Goal: Find specific page/section: Find specific page/section

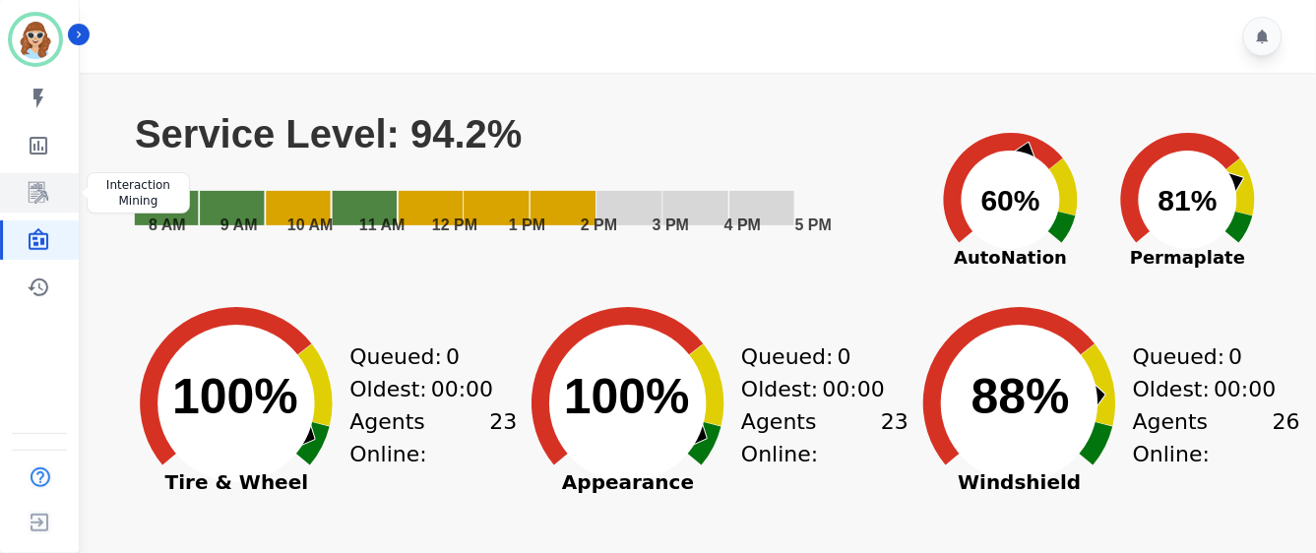
click at [31, 194] on icon "Sidebar" at bounding box center [39, 193] width 24 height 24
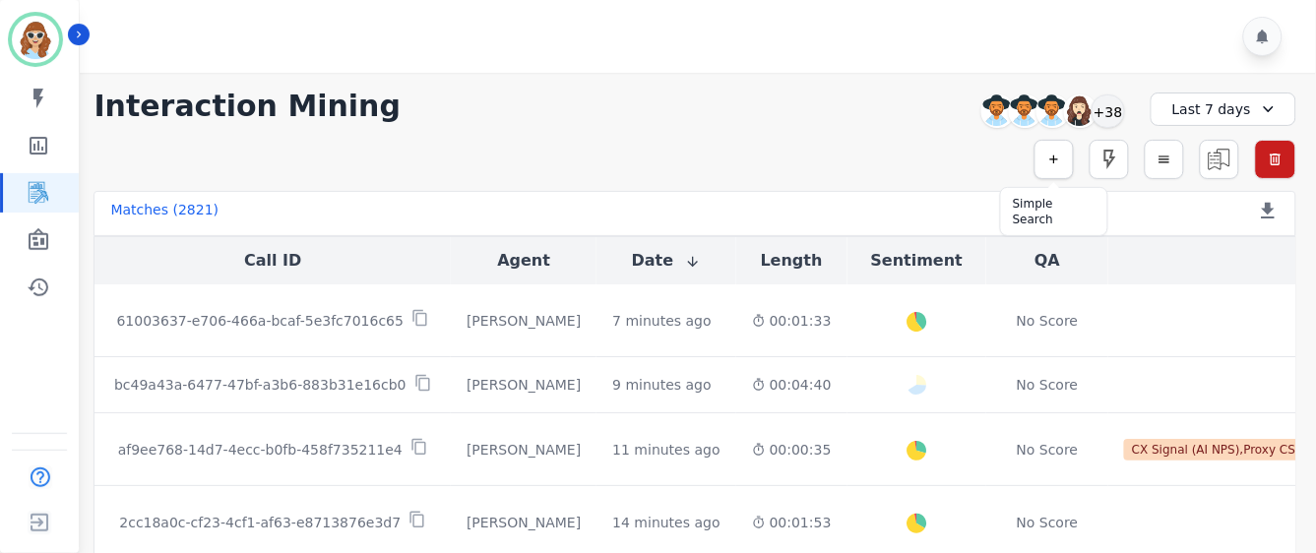
click at [1055, 154] on icon "button" at bounding box center [1054, 160] width 14 height 14
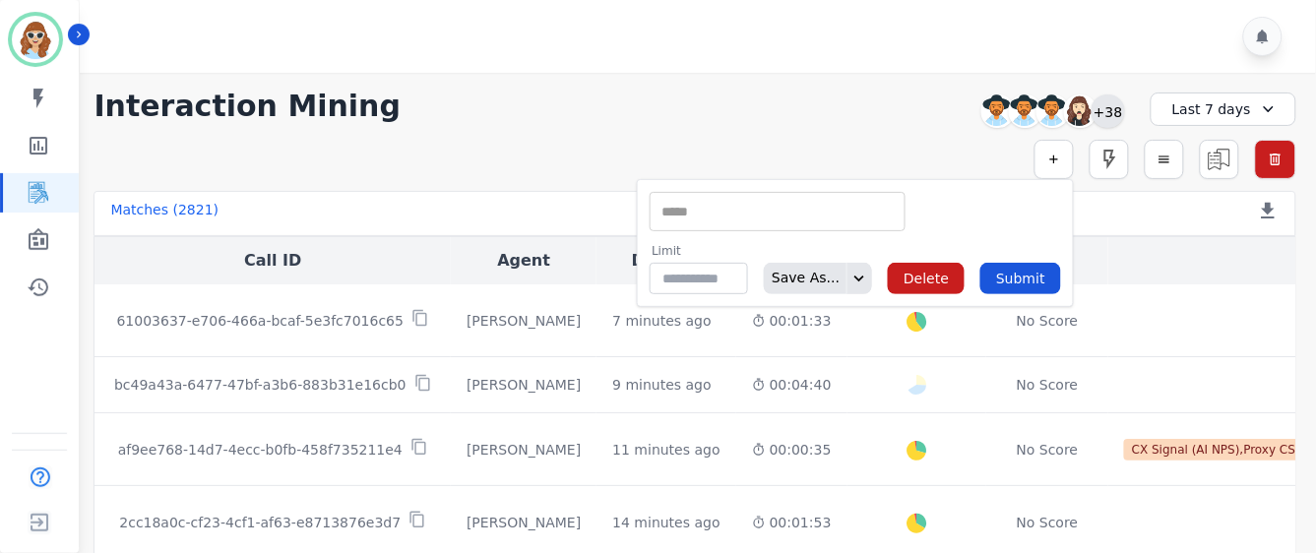
click at [1100, 96] on div "+38" at bounding box center [1108, 110] width 33 height 33
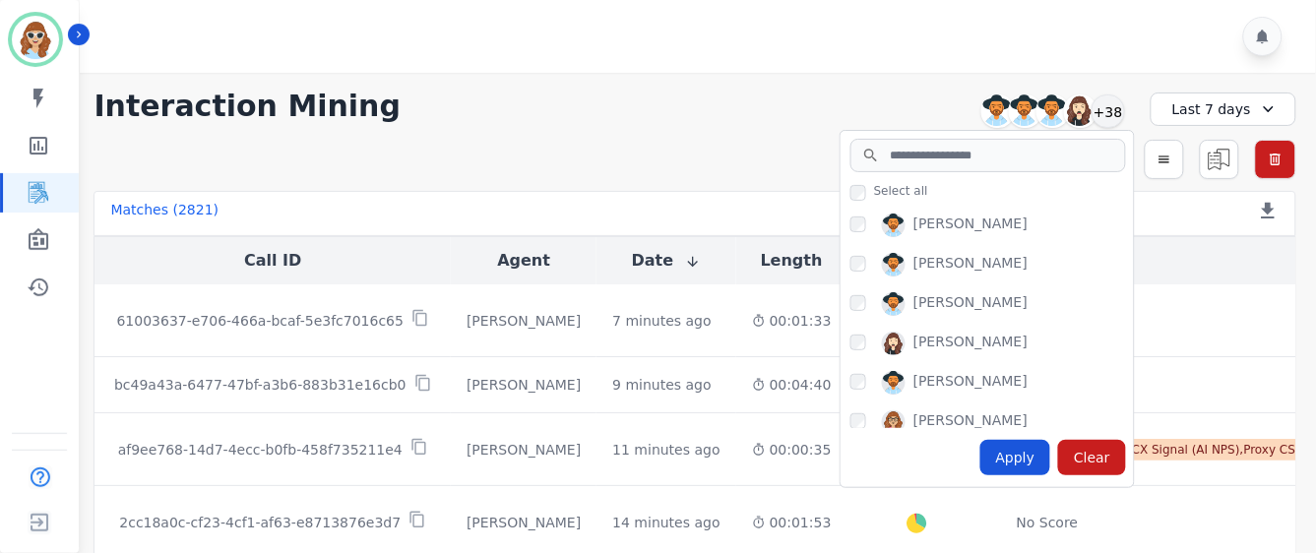
click at [866, 382] on div "[PERSON_NAME]" at bounding box center [991, 386] width 283 height 31
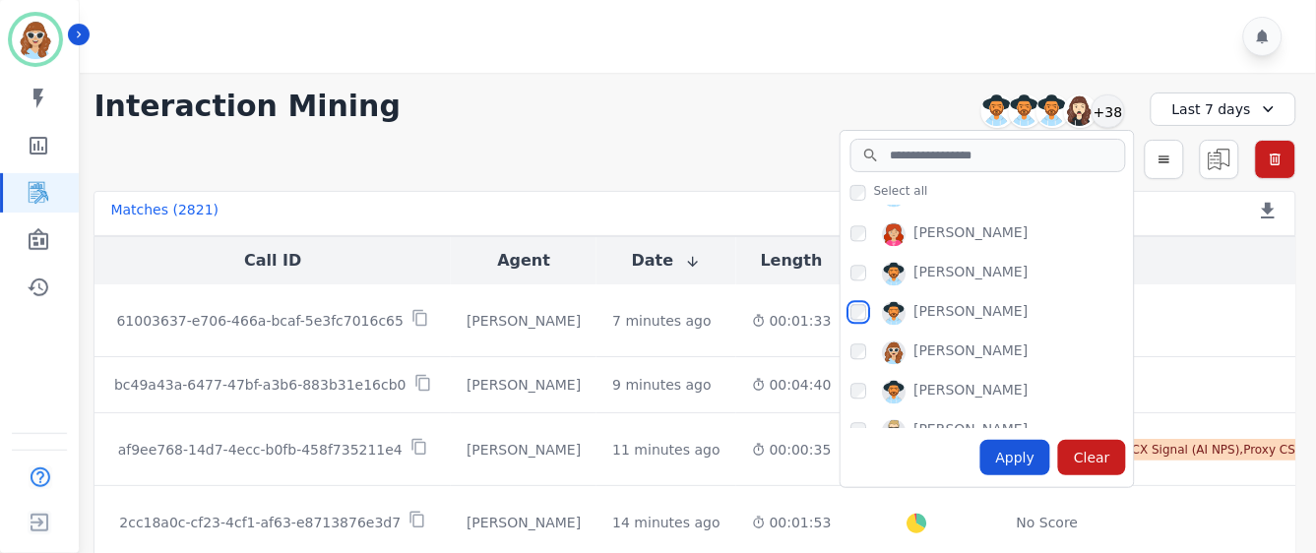
scroll to position [1093, 0]
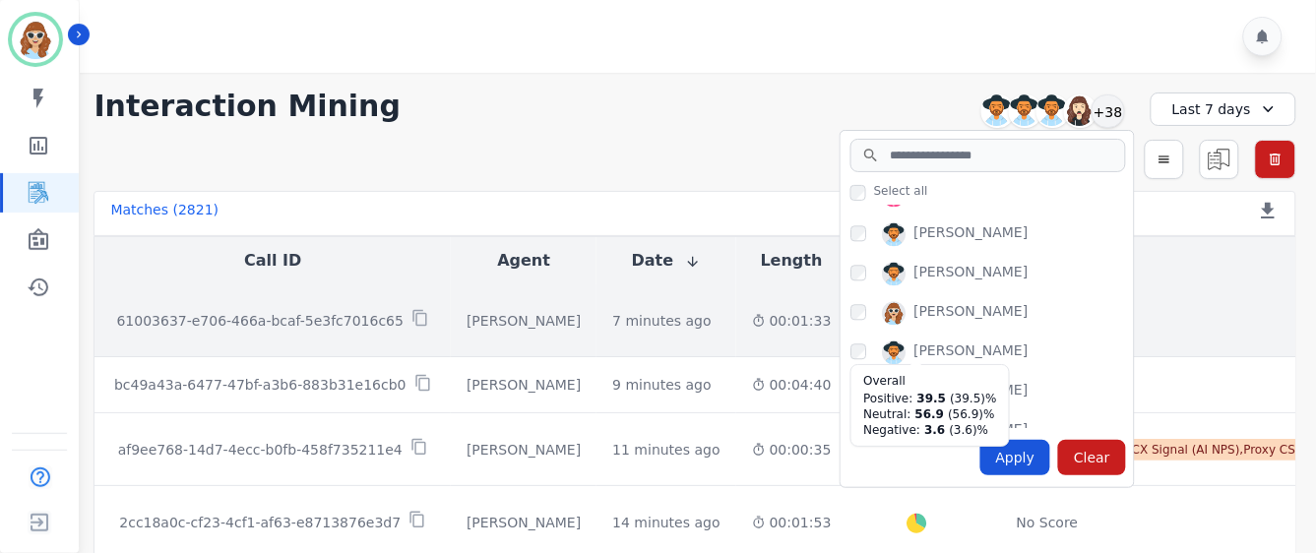
click at [905, 309] on div at bounding box center [918, 321] width 27 height 27
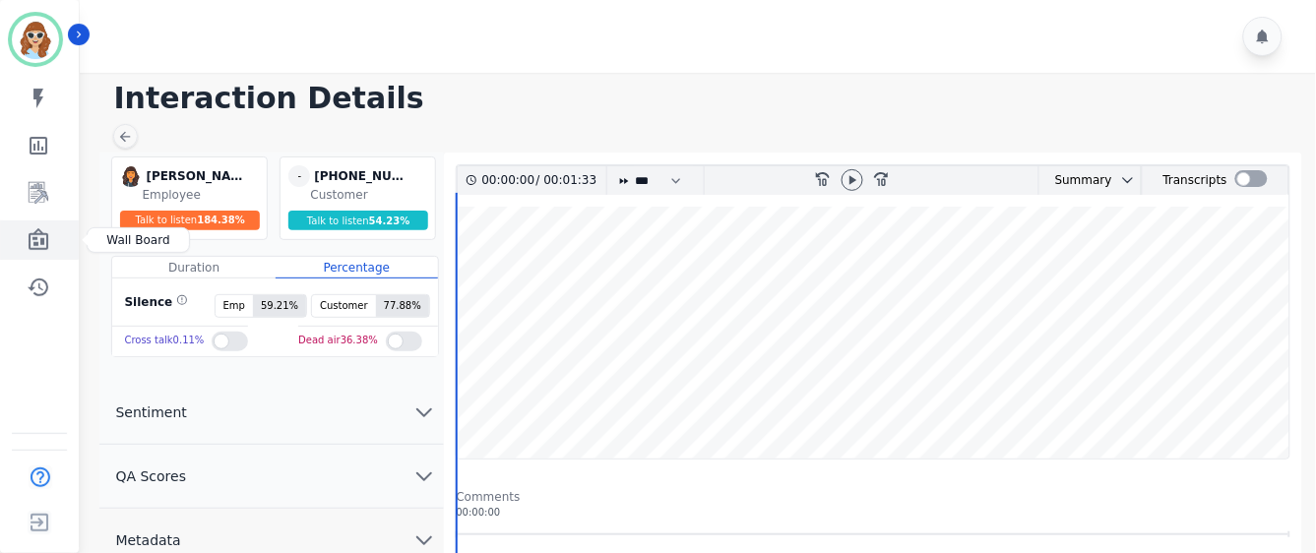
click at [34, 233] on icon "Sidebar" at bounding box center [39, 239] width 20 height 22
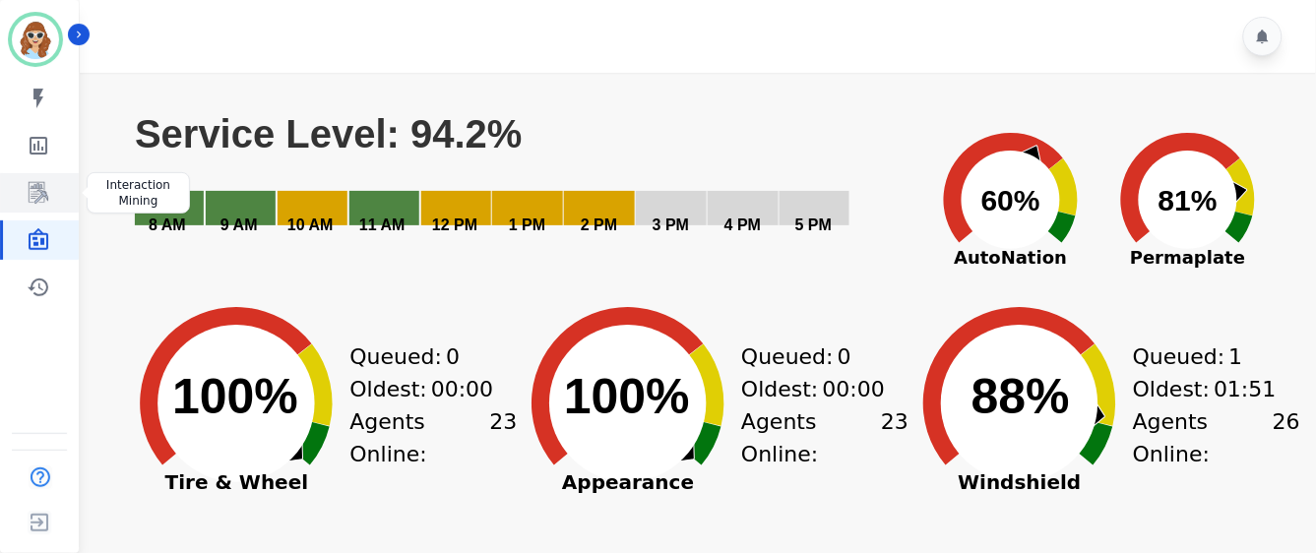
click at [28, 195] on icon "Sidebar" at bounding box center [39, 193] width 24 height 24
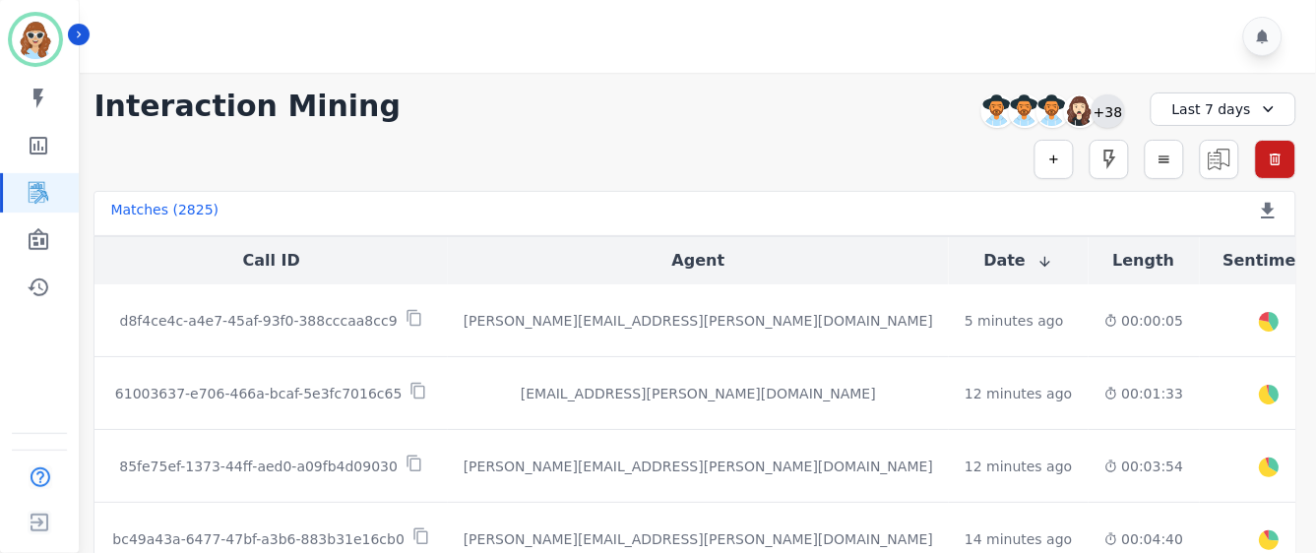
click at [1110, 106] on div "+38" at bounding box center [1108, 110] width 33 height 33
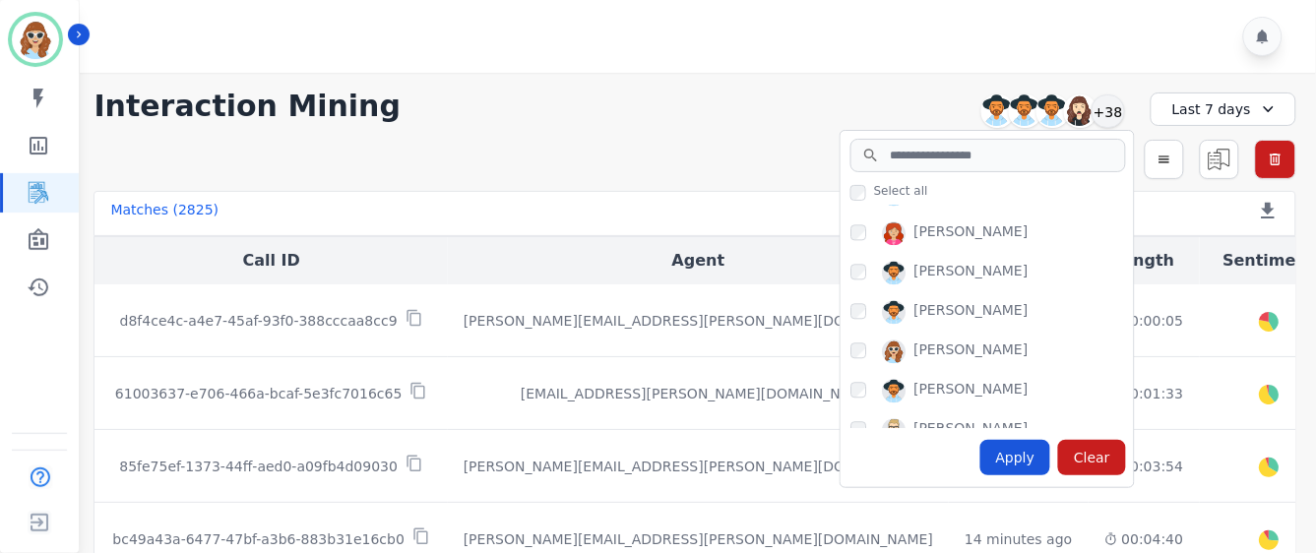
scroll to position [1093, 0]
click at [866, 318] on div "[PERSON_NAME]" at bounding box center [991, 316] width 283 height 31
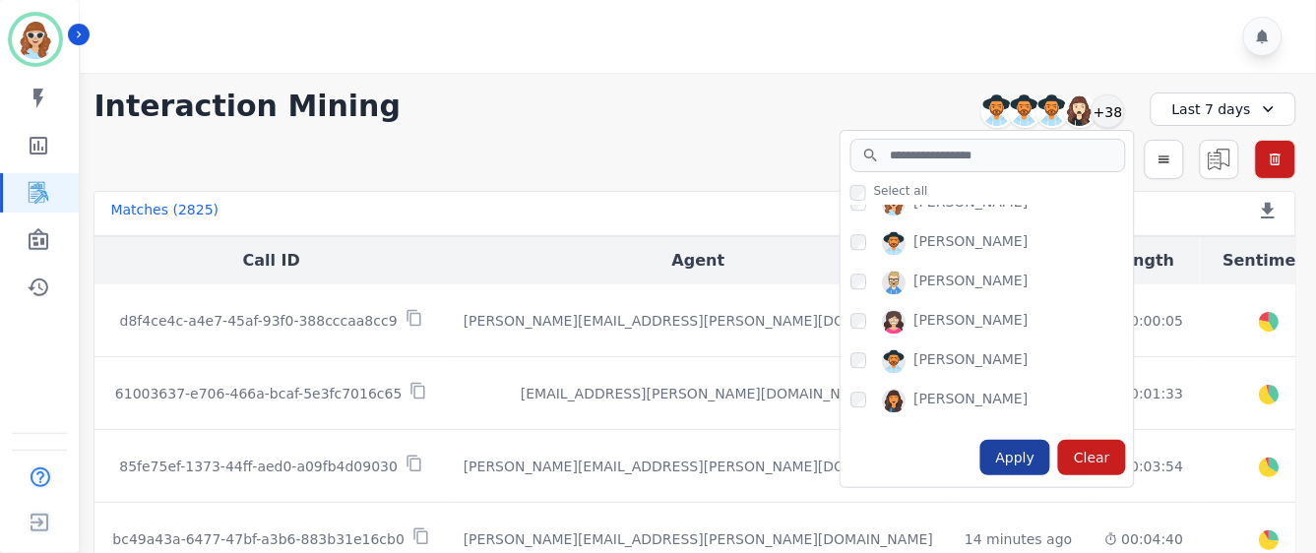
click at [1002, 451] on div "Apply" at bounding box center [1015, 457] width 71 height 35
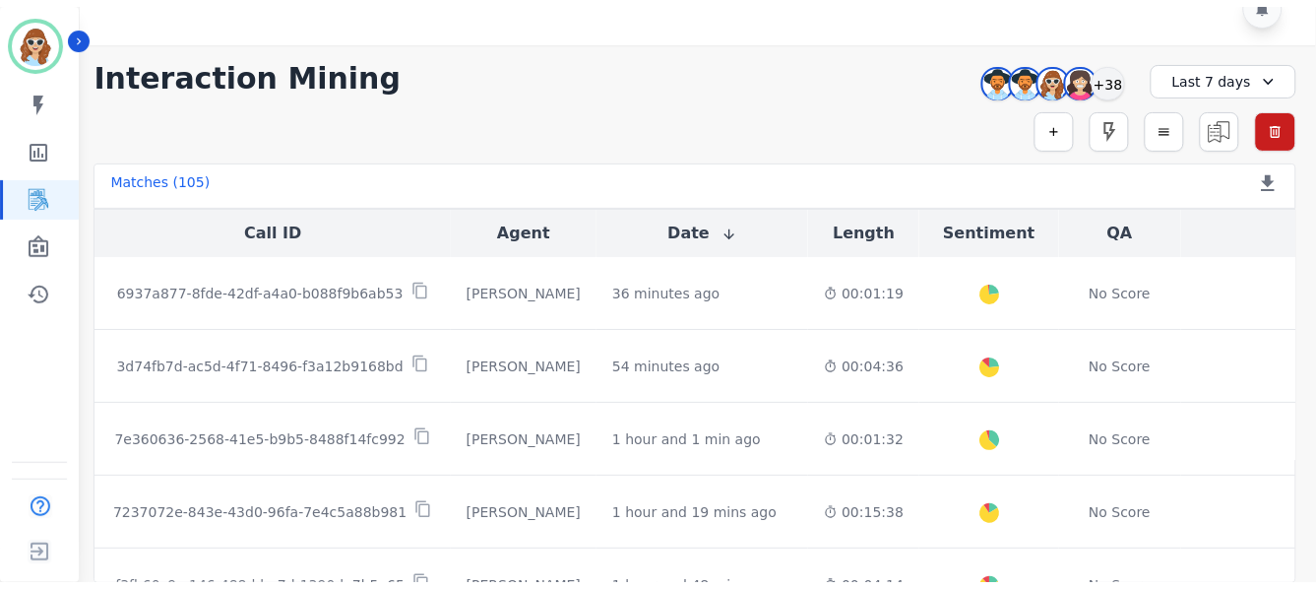
scroll to position [0, 0]
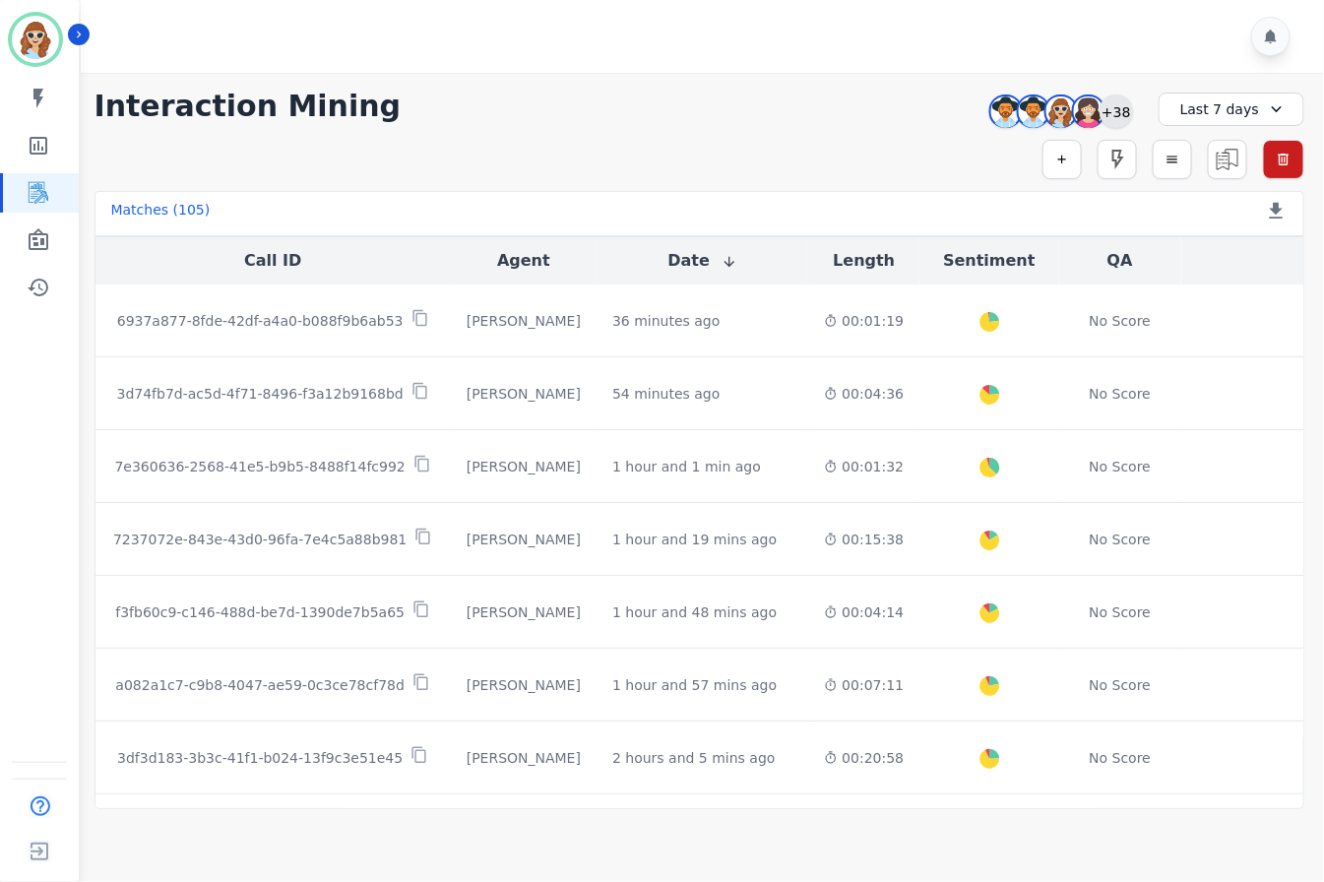
drag, startPoint x: 1124, startPoint y: 105, endPoint x: 1110, endPoint y: 100, distance: 14.6
click at [1123, 106] on div "+38" at bounding box center [1115, 110] width 33 height 33
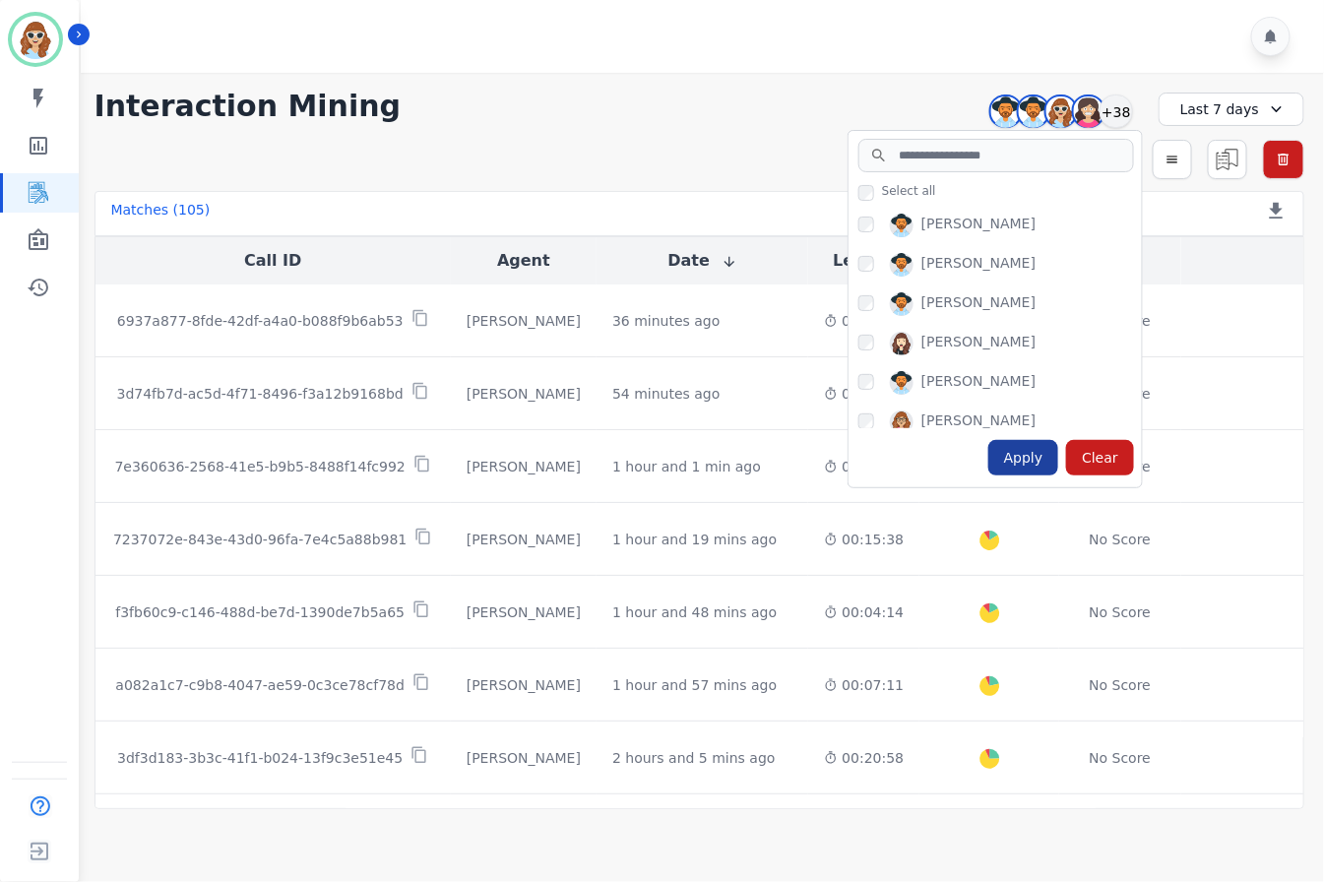
click at [1036, 464] on div "Apply" at bounding box center [1023, 457] width 71 height 35
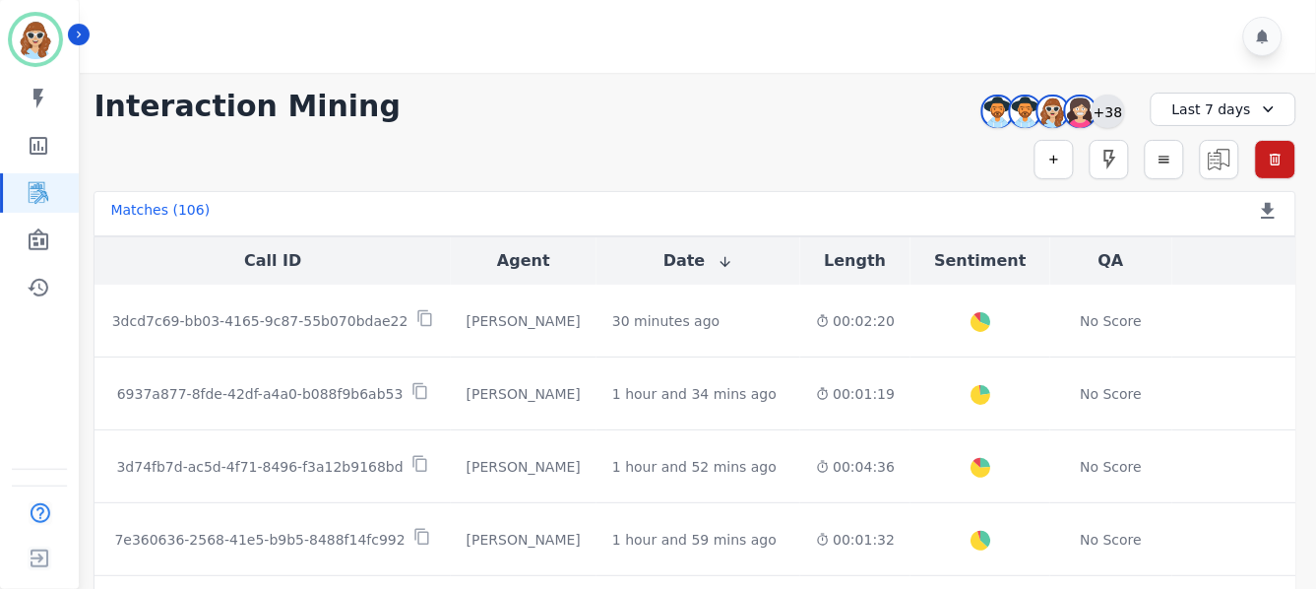
click at [1110, 110] on div "+38" at bounding box center [1108, 110] width 33 height 33
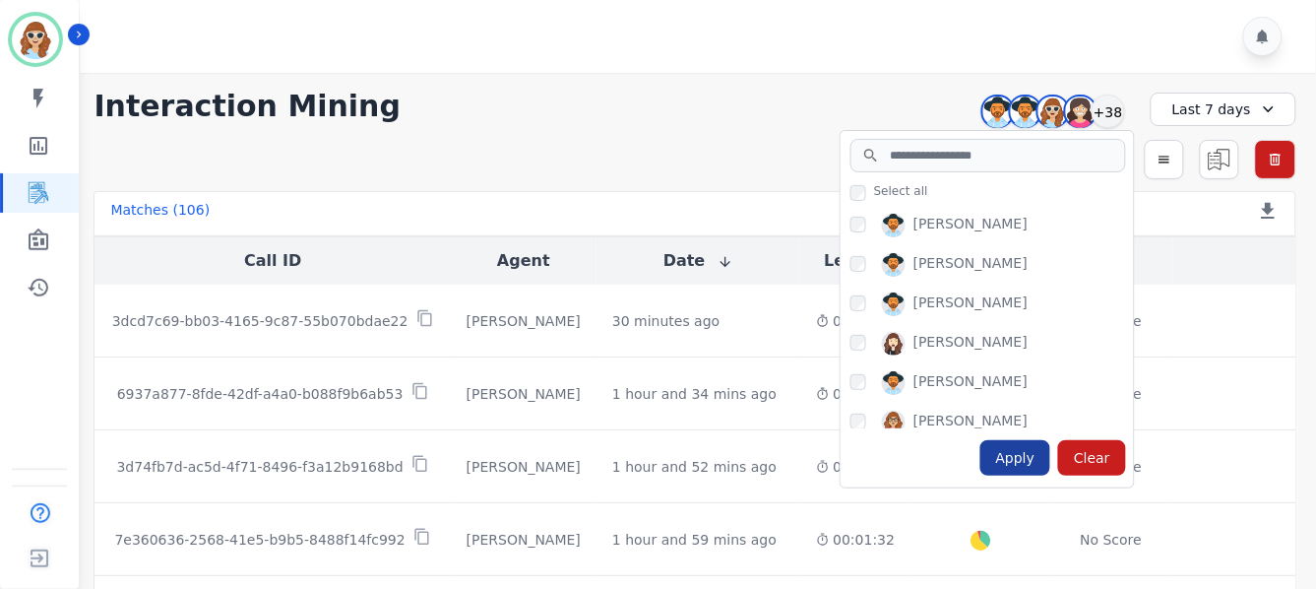
click at [1016, 464] on div "Apply" at bounding box center [1015, 457] width 71 height 35
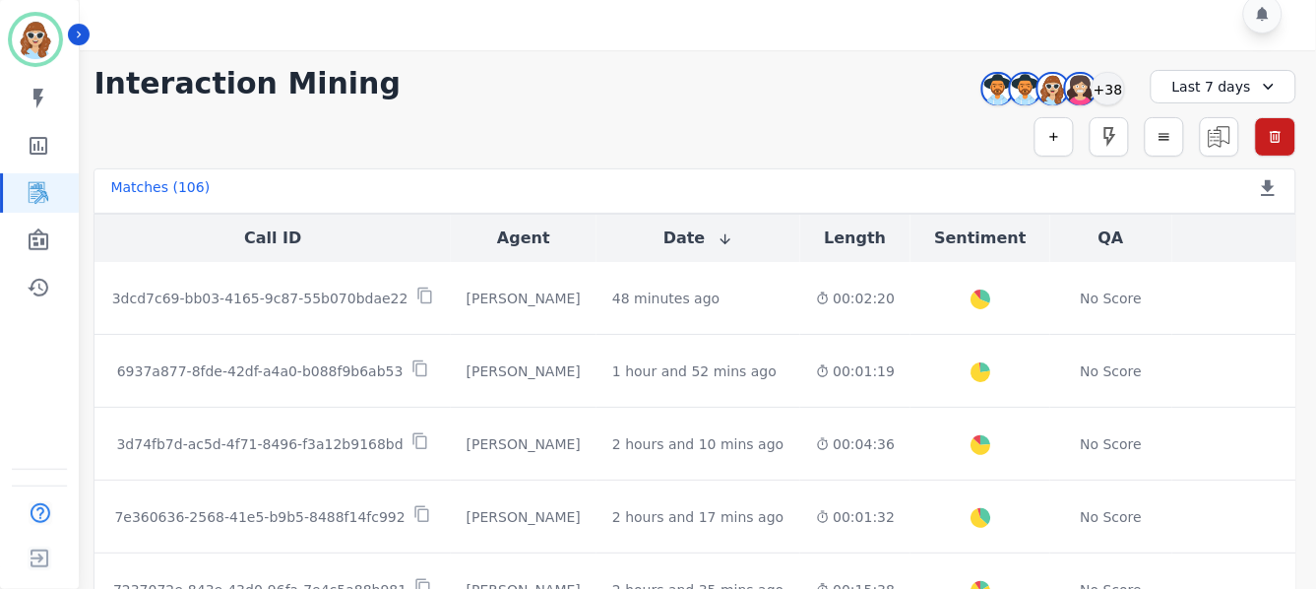
scroll to position [30, 0]
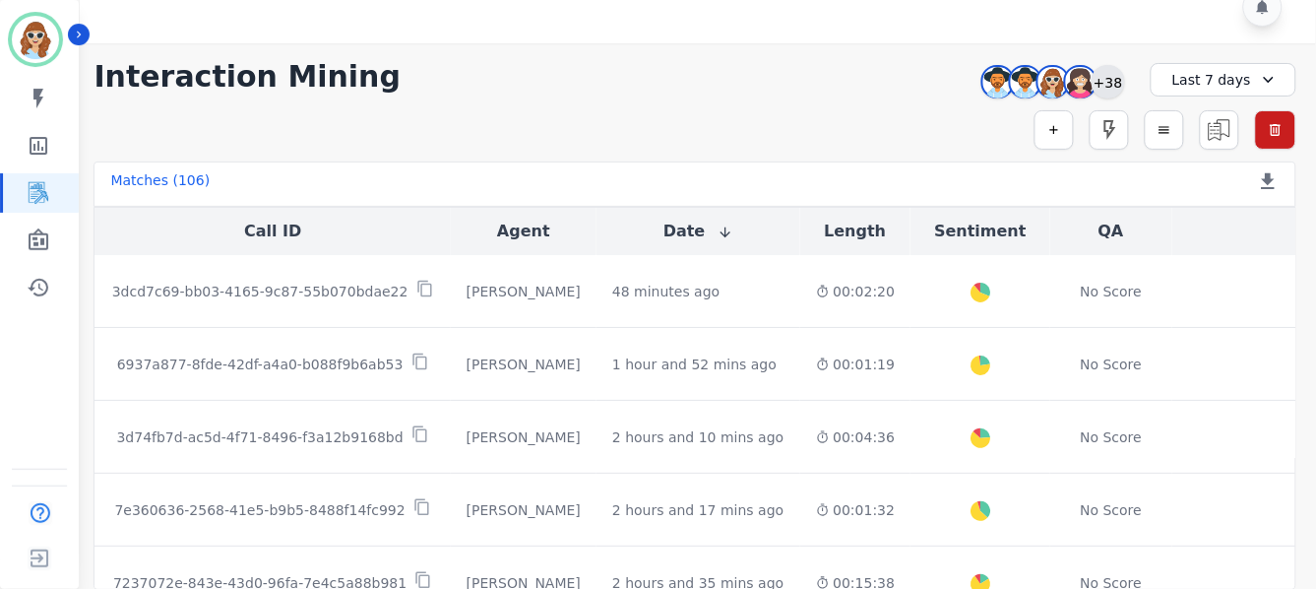
click at [1106, 80] on div "+38" at bounding box center [1108, 81] width 33 height 33
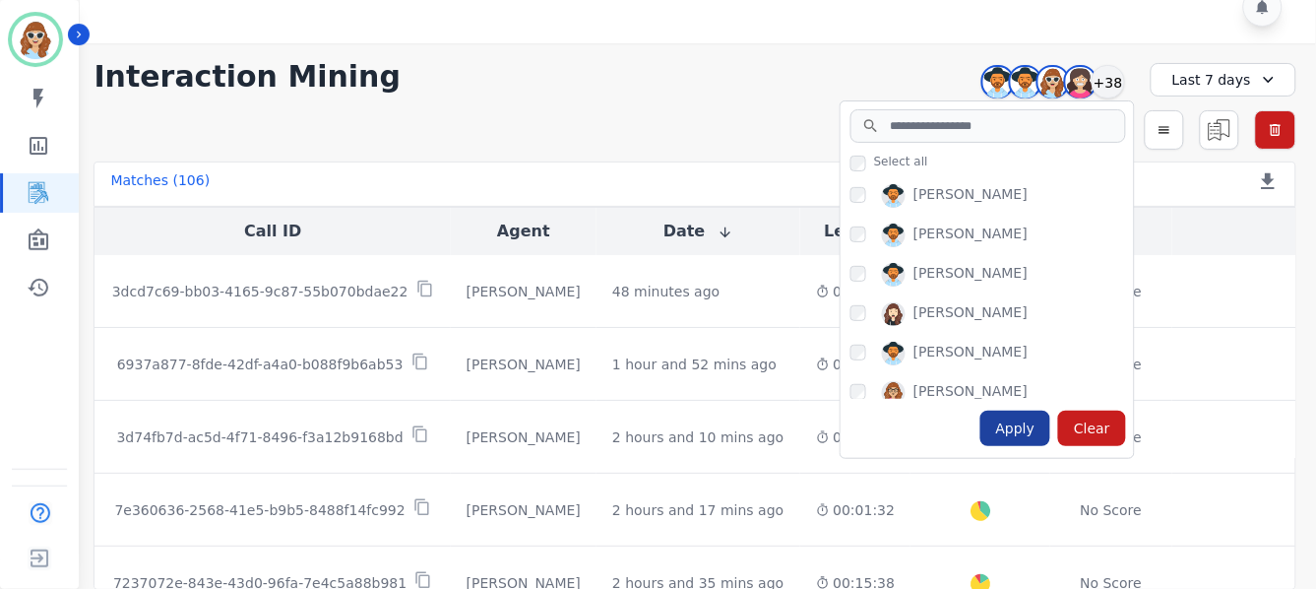
click at [1024, 439] on div "Apply" at bounding box center [1015, 427] width 71 height 35
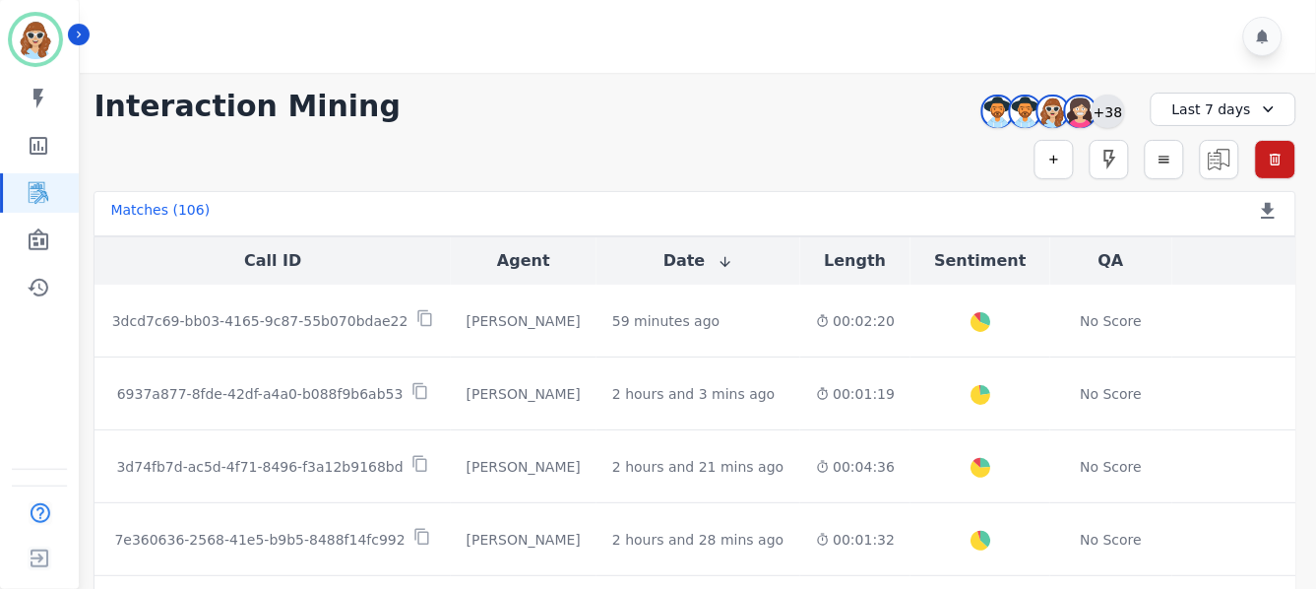
click at [1113, 116] on div "+38" at bounding box center [1108, 110] width 33 height 33
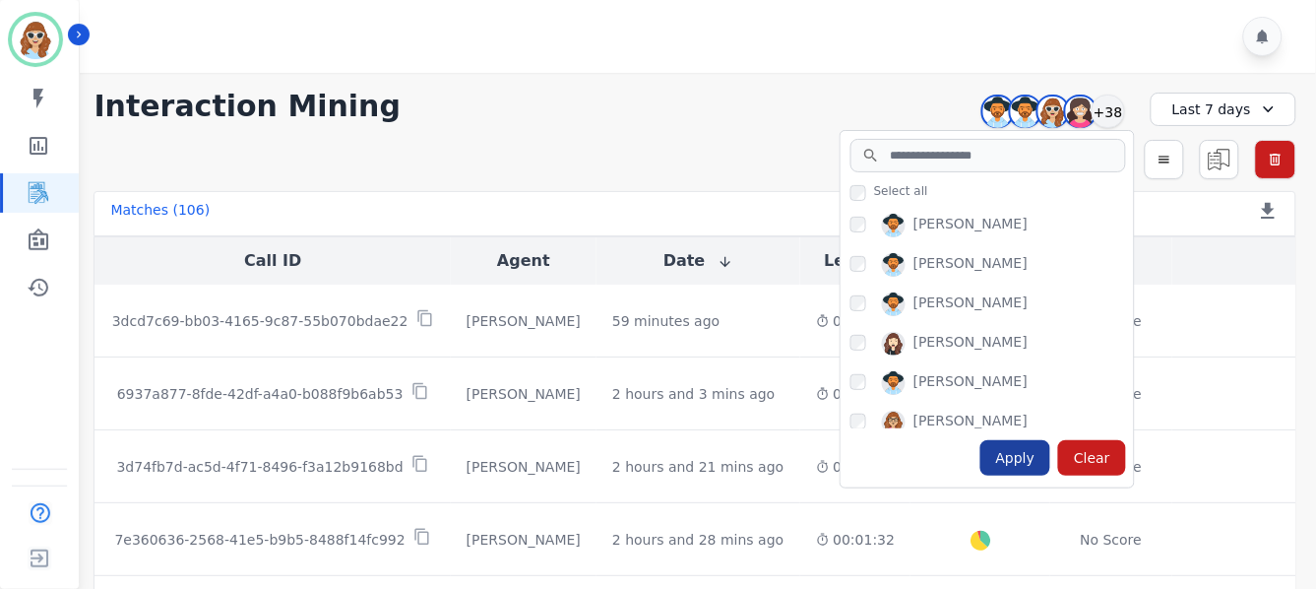
click at [1005, 453] on div "Apply" at bounding box center [1015, 457] width 71 height 35
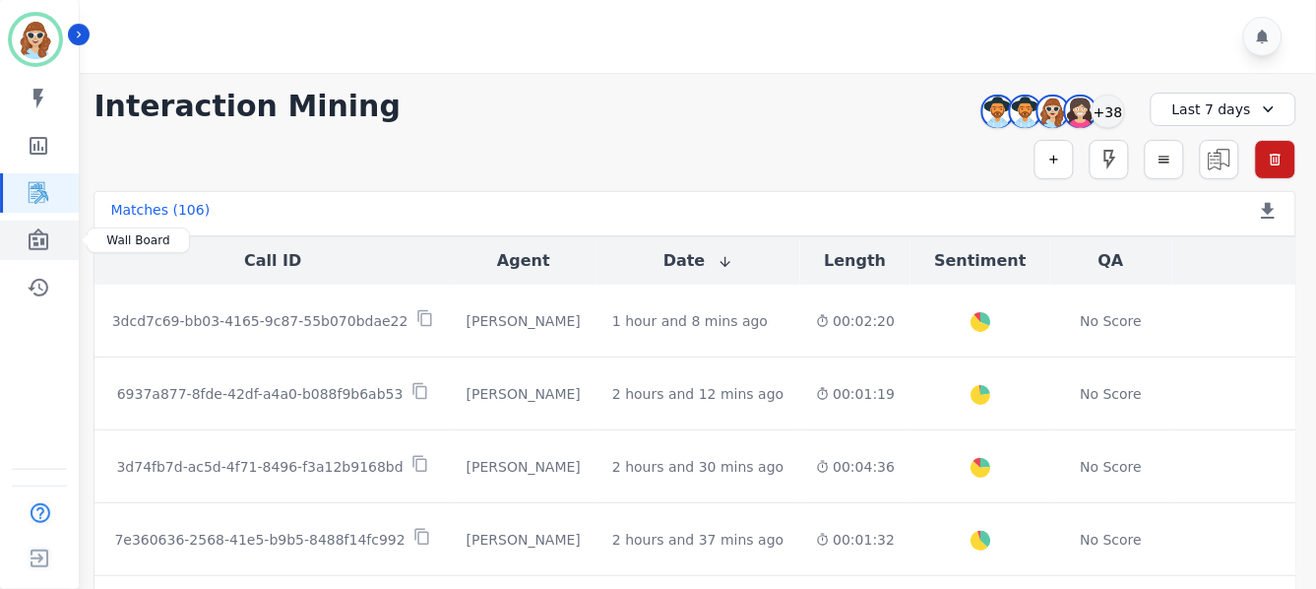
click at [42, 238] on icon "Sidebar" at bounding box center [39, 239] width 20 height 22
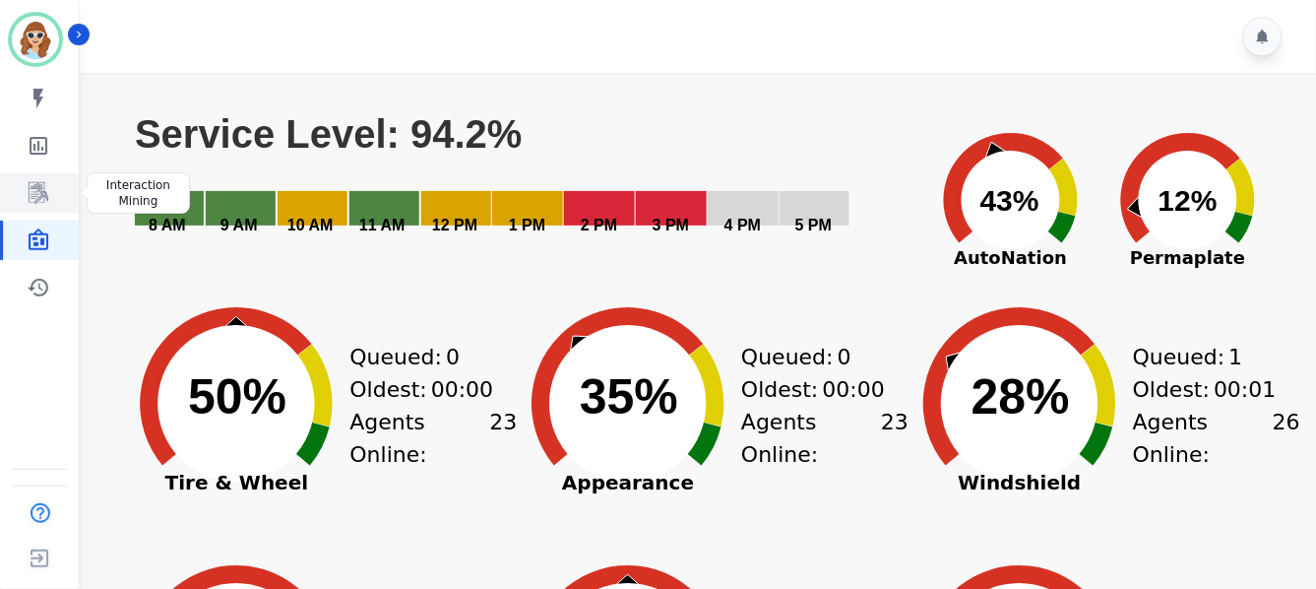
click at [36, 192] on icon "Sidebar" at bounding box center [39, 193] width 24 height 24
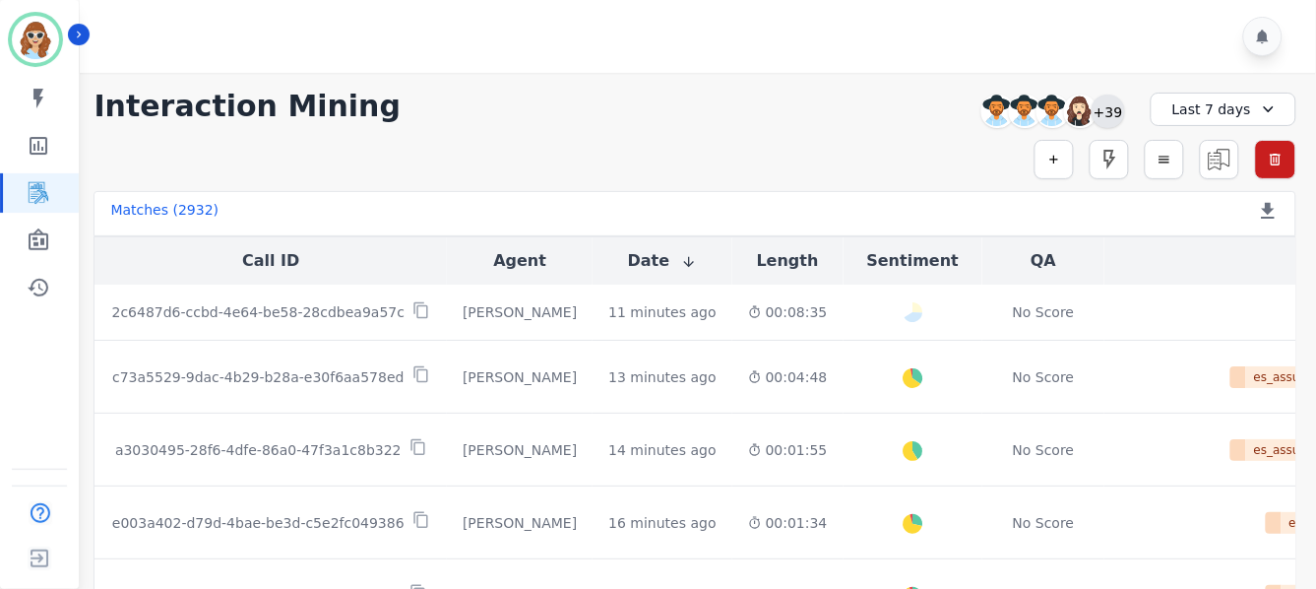
click at [1098, 114] on div "+39" at bounding box center [1108, 110] width 33 height 33
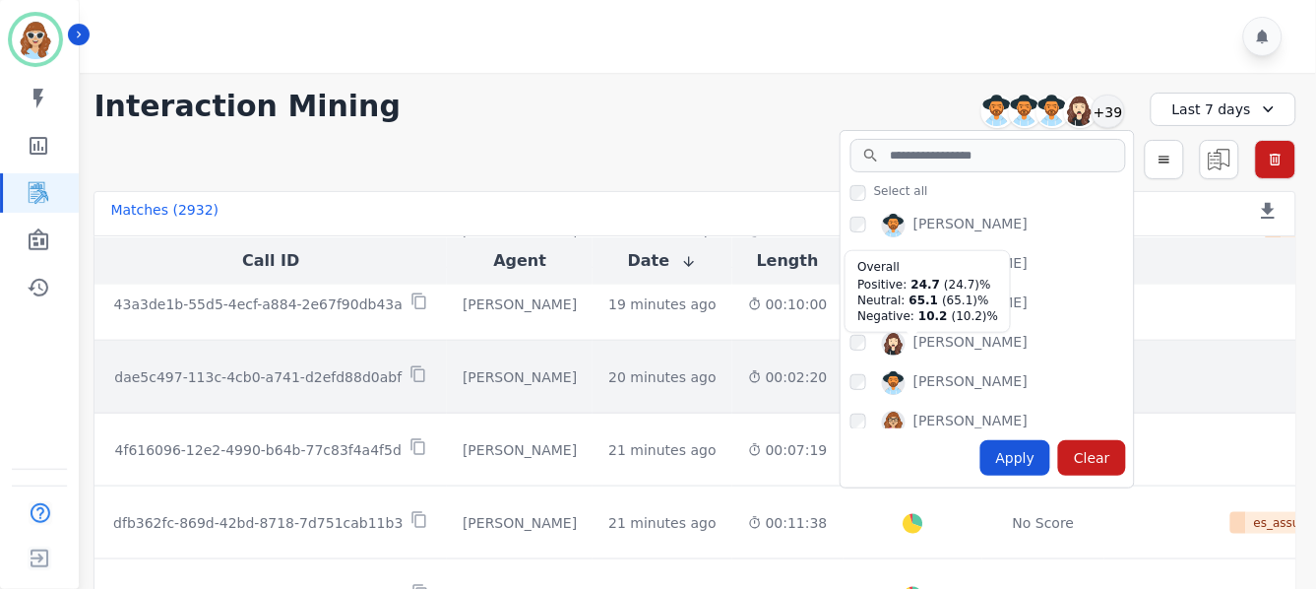
click at [901, 380] on div at bounding box center [914, 377] width 27 height 27
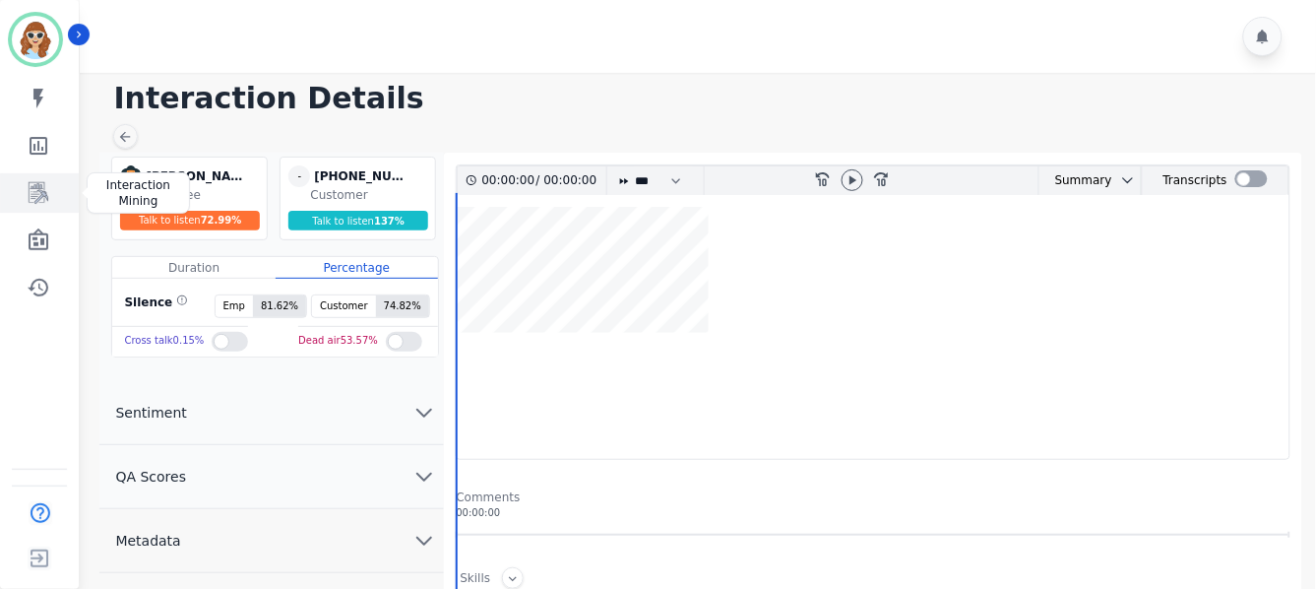
click at [36, 194] on icon "Sidebar" at bounding box center [39, 193] width 24 height 24
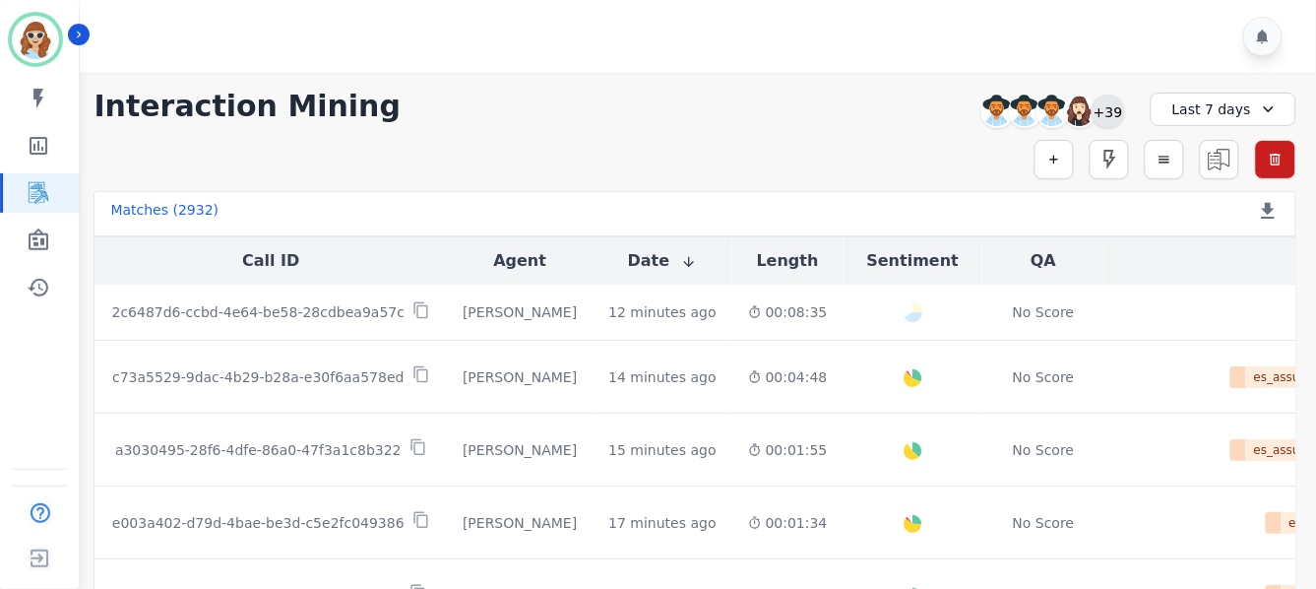
click at [1108, 120] on div "+39" at bounding box center [1108, 110] width 33 height 33
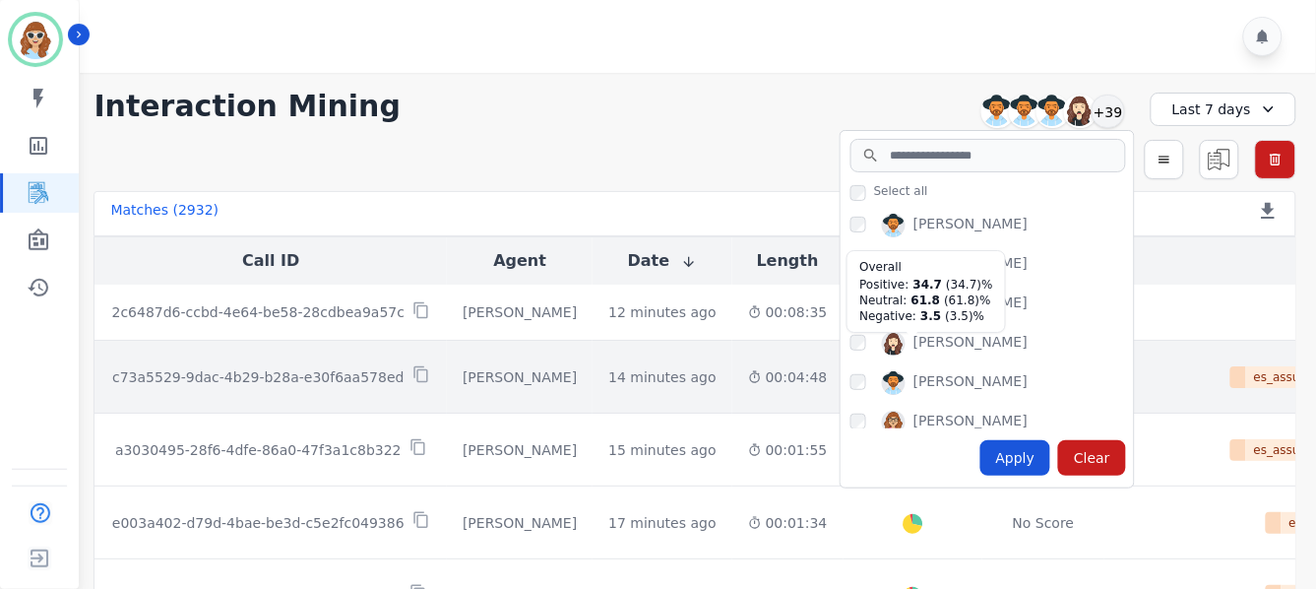
click at [901, 380] on div at bounding box center [914, 377] width 27 height 27
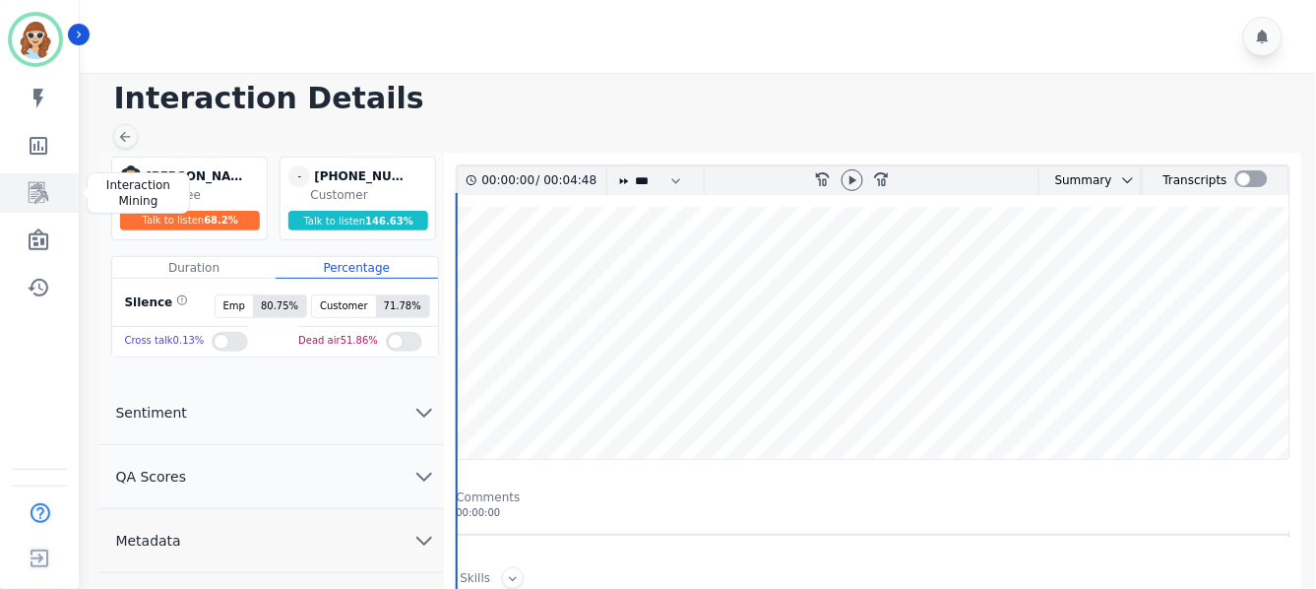
click at [39, 198] on icon "Sidebar" at bounding box center [39, 193] width 16 height 19
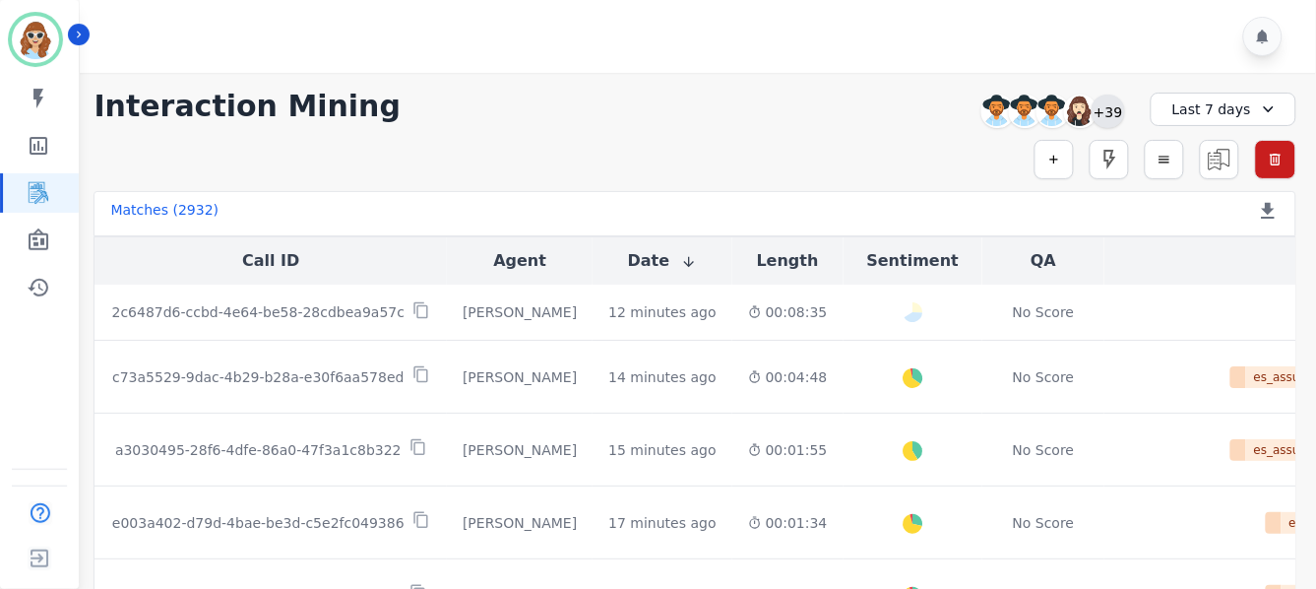
click at [1112, 109] on div "+39" at bounding box center [1108, 110] width 33 height 33
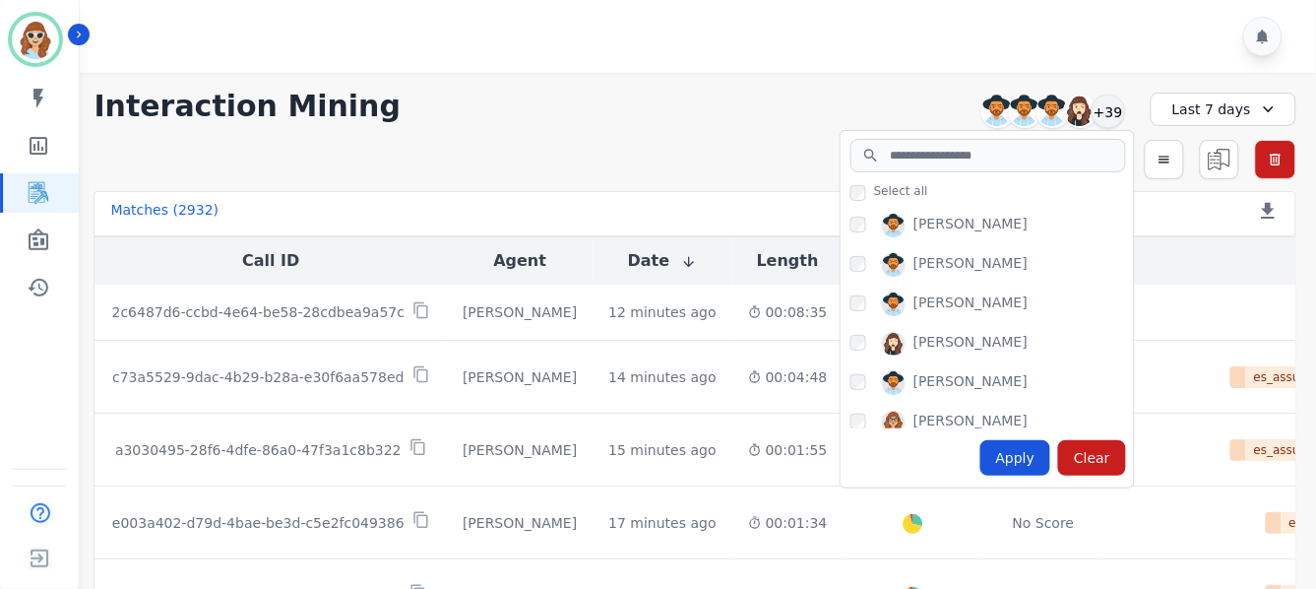
click at [1097, 458] on div "Clear" at bounding box center [1092, 457] width 68 height 35
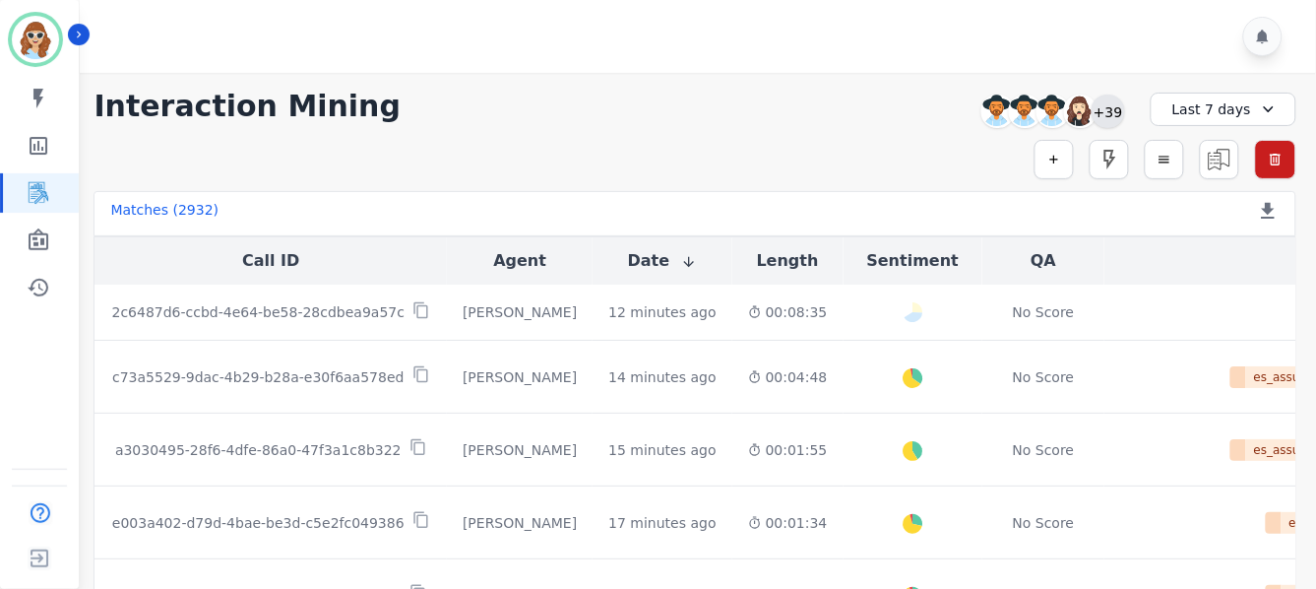
click at [1114, 112] on div "+39" at bounding box center [1108, 110] width 33 height 33
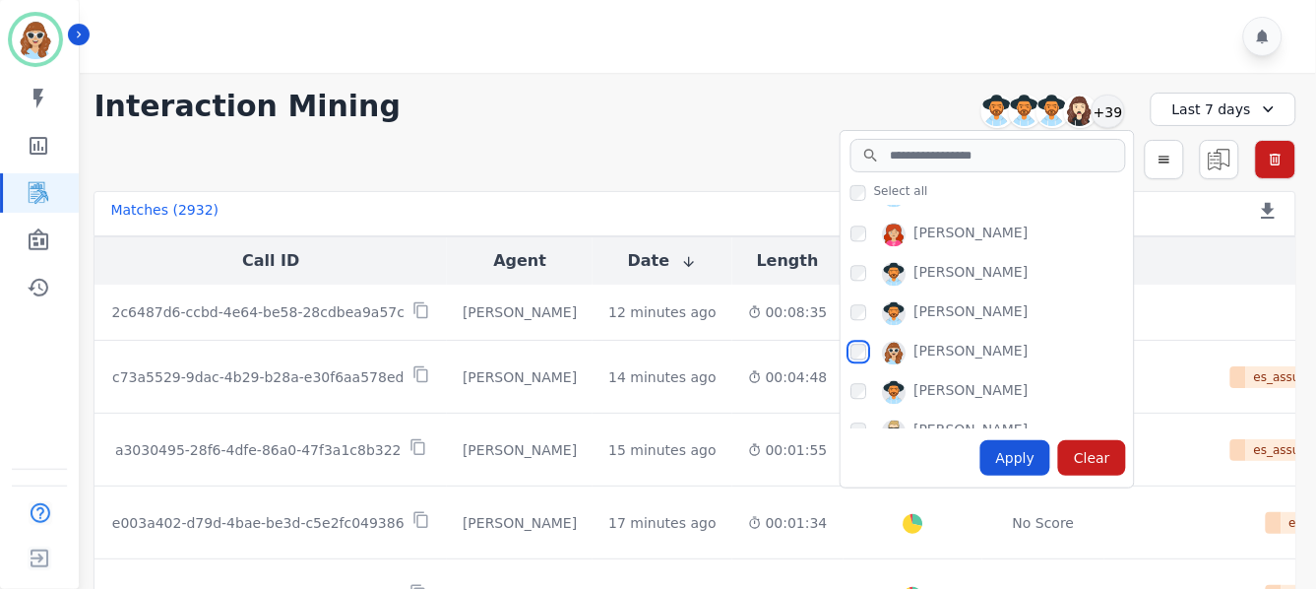
scroll to position [1203, 0]
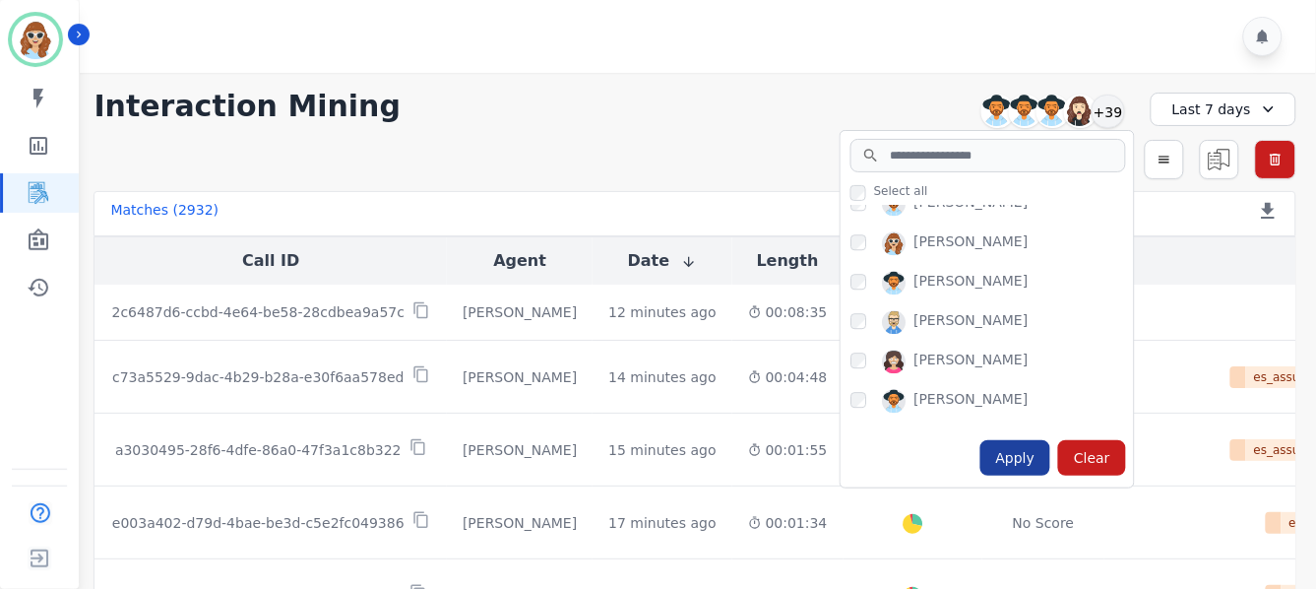
click at [1022, 458] on div "Apply" at bounding box center [1015, 457] width 71 height 35
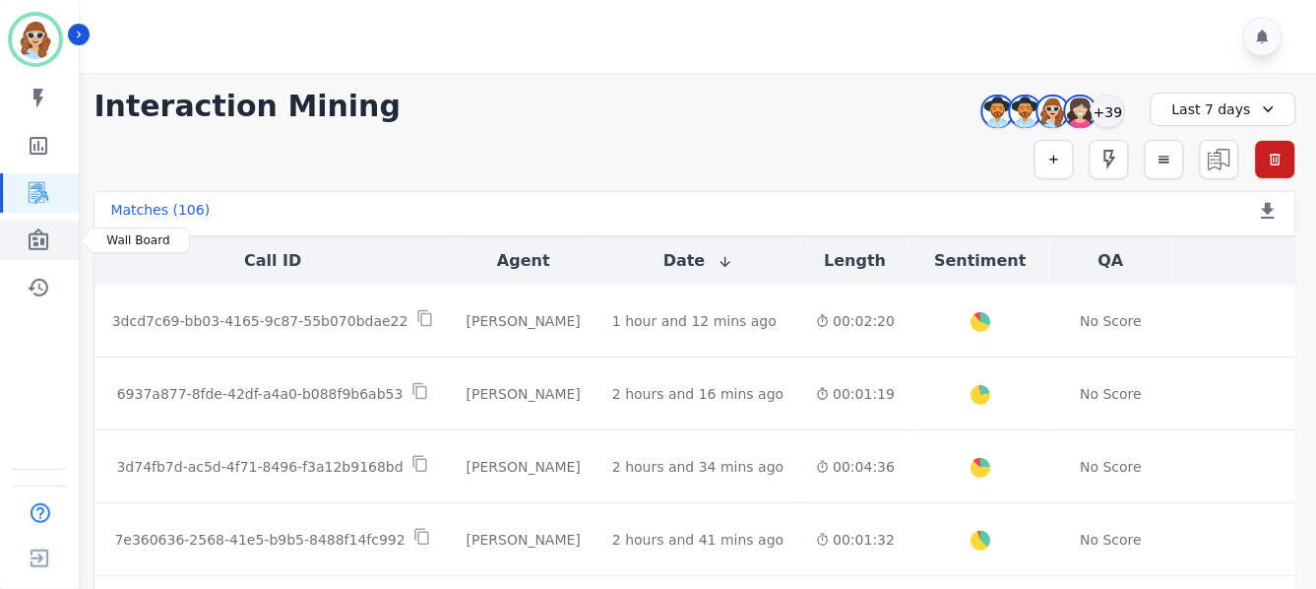
click at [39, 242] on icon "Sidebar" at bounding box center [39, 240] width 24 height 24
